Goal: Information Seeking & Learning: Find specific page/section

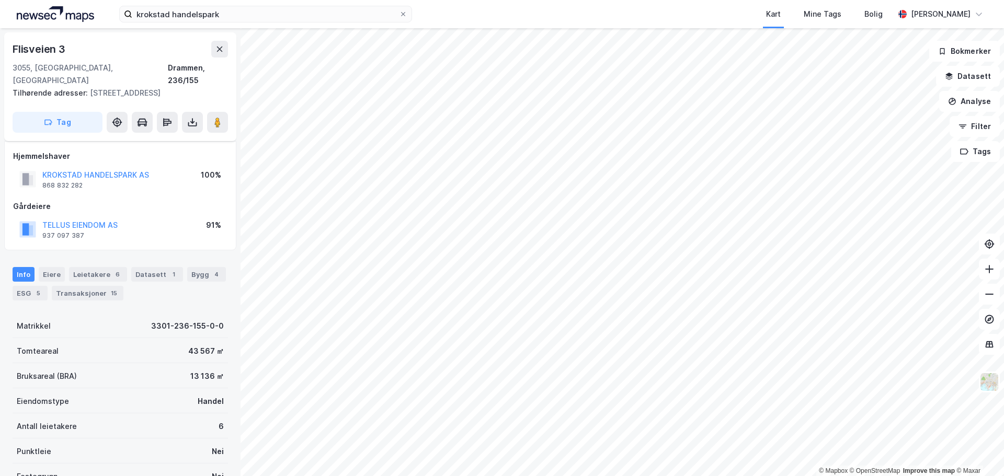
scroll to position [106, 0]
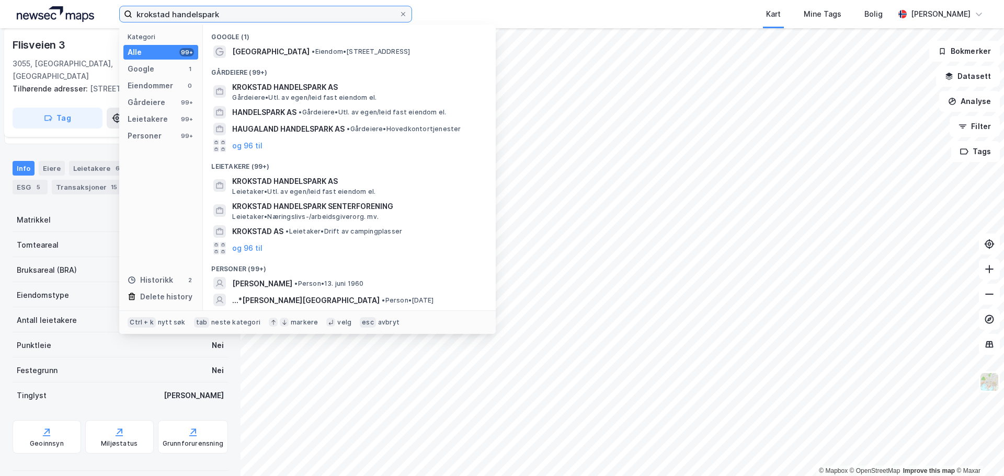
click at [239, 12] on input "krokstad handelspark" at bounding box center [265, 14] width 267 height 16
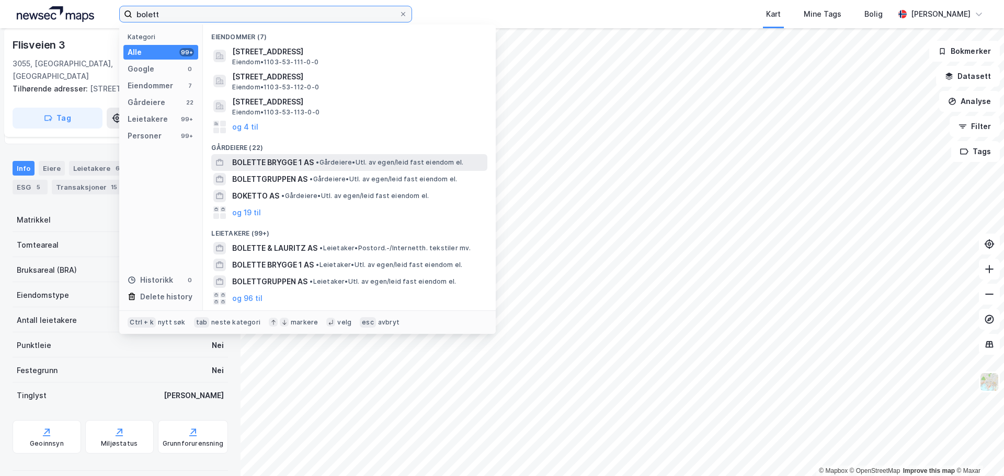
type input "bolett"
click at [319, 159] on span "•" at bounding box center [317, 162] width 3 height 8
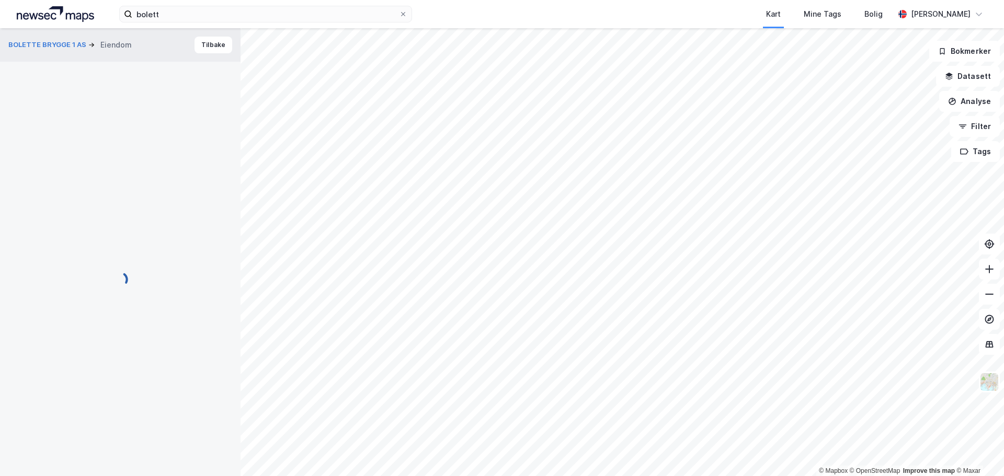
scroll to position [106, 0]
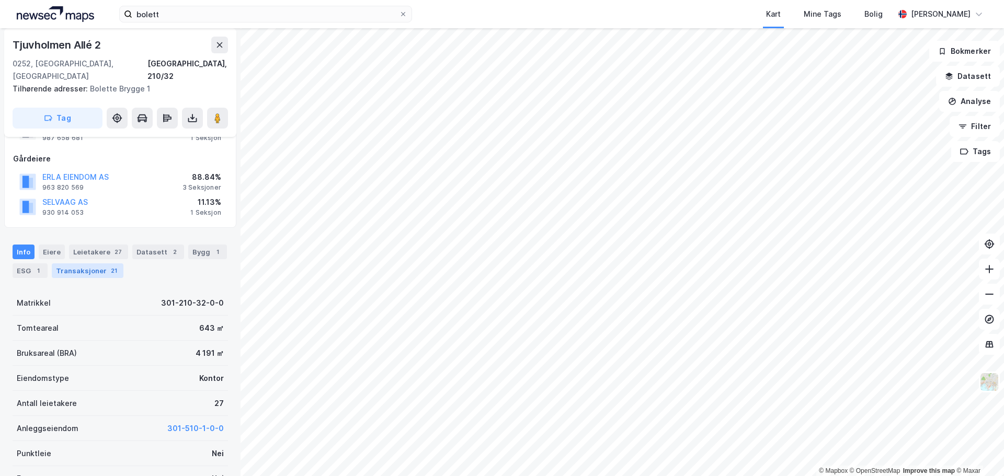
click at [109, 266] on div "21" at bounding box center [114, 271] width 10 height 10
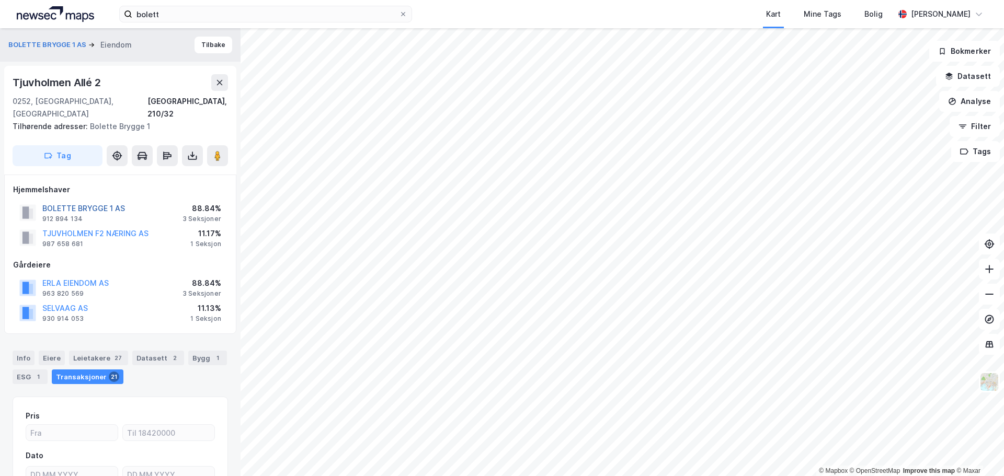
click at [0, 0] on button "BOLETTE BRYGGE 1 AS" at bounding box center [0, 0] width 0 height 0
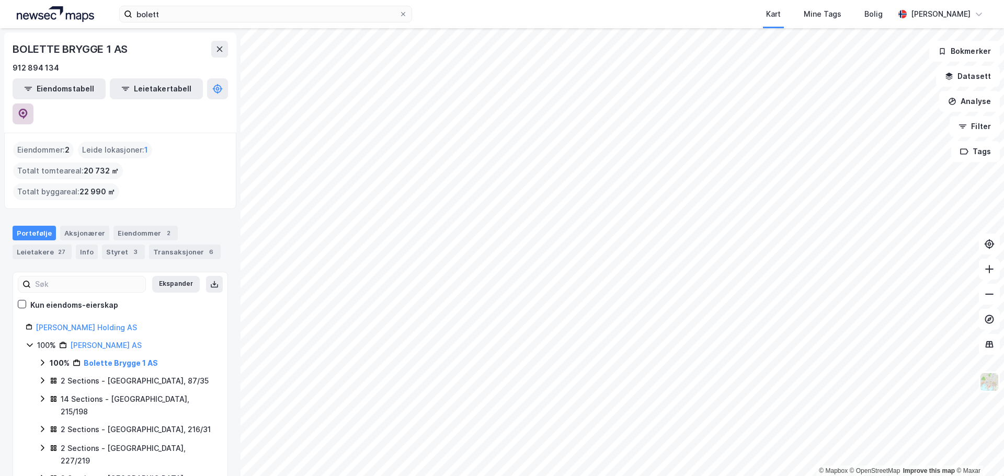
click at [25, 111] on icon at bounding box center [22, 112] width 3 height 3
